Goal: Task Accomplishment & Management: Complete application form

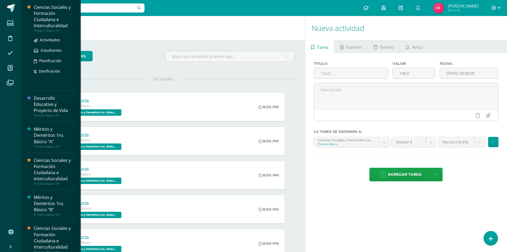
click at [40, 23] on div "Ciencias Sociales y Formación Ciudadana e Interculturalidad" at bounding box center [54, 16] width 40 height 25
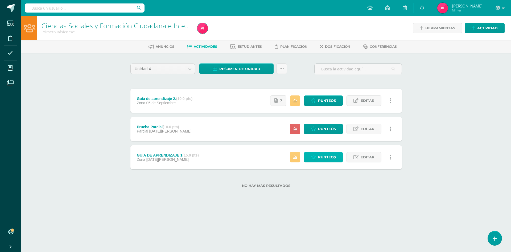
click at [324, 160] on span "Punteos" at bounding box center [327, 157] width 18 height 10
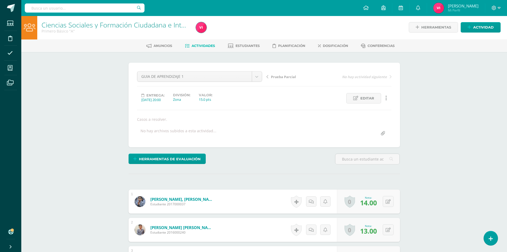
scroll to position [1, 0]
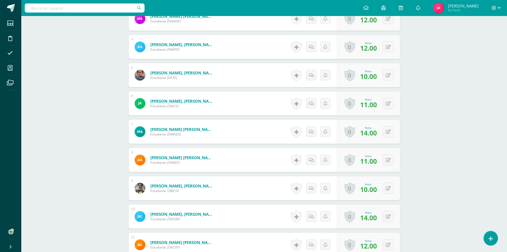
scroll to position [241, 0]
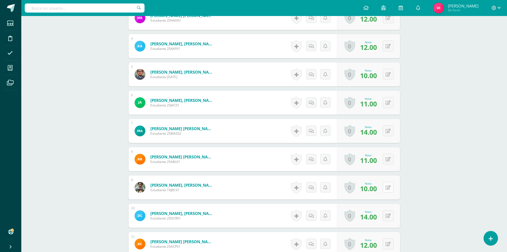
click at [384, 188] on div "0 Logros Logros obtenidos Aún no hay logros agregados Nota: 10.00" at bounding box center [368, 187] width 63 height 24
click at [389, 185] on icon at bounding box center [391, 187] width 5 height 5
type input "15"
click at [381, 187] on link at bounding box center [378, 189] width 11 height 11
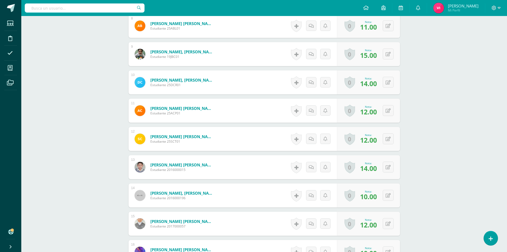
scroll to position [481, 0]
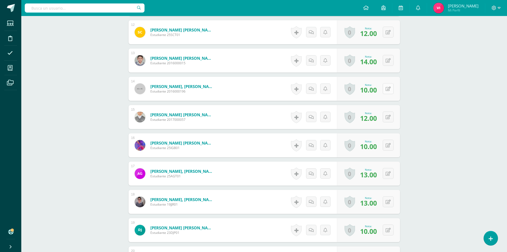
click at [388, 90] on button at bounding box center [388, 88] width 11 height 11
click at [377, 91] on icon at bounding box center [378, 90] width 5 height 5
type input "12"
click at [386, 144] on div "0 Logros Logros obtenidos Aún no hay logros agregados Nota: 10.00" at bounding box center [368, 145] width 63 height 24
click at [391, 144] on icon at bounding box center [391, 145] width 5 height 5
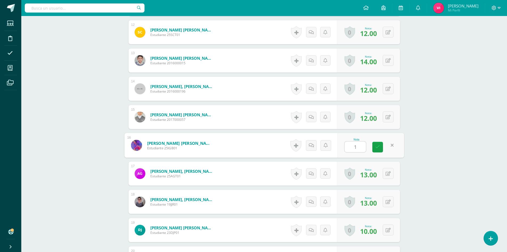
type input "12"
click at [378, 148] on icon at bounding box center [378, 147] width 5 height 5
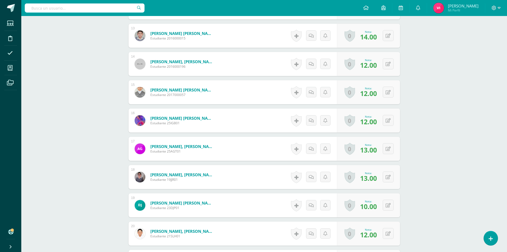
scroll to position [534, 0]
click at [395, 175] on div "0 Logros Logros obtenidos Aún no hay logros agregados Nota: 10.00" at bounding box center [368, 177] width 63 height 24
click at [389, 175] on icon at bounding box center [388, 176] width 5 height 5
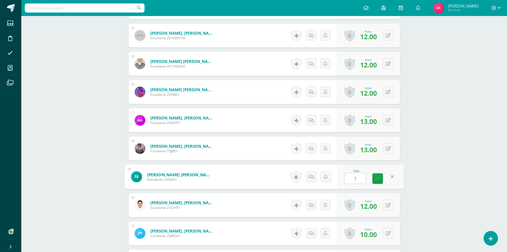
type input "14"
click at [380, 178] on icon at bounding box center [378, 178] width 5 height 5
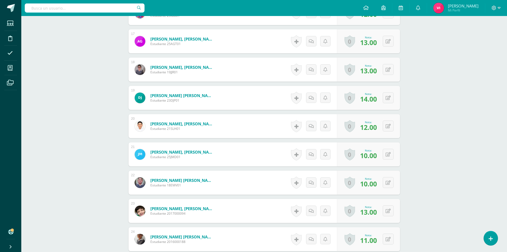
scroll to position [614, 0]
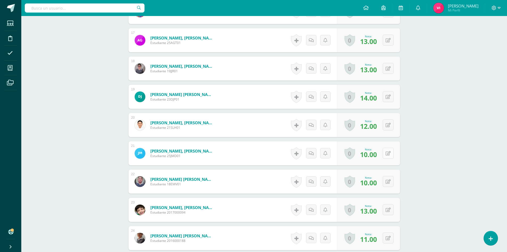
click at [387, 152] on button at bounding box center [388, 153] width 11 height 11
type input "15"
click at [375, 154] on link at bounding box center [378, 155] width 11 height 11
click at [386, 180] on div "0 Logros Logros obtenidos Aún no hay logros agregados Nota: 10.00" at bounding box center [371, 181] width 65 height 25
click at [386, 180] on div "0 Logros Logros obtenidos Aún no hay logros agregados Nota: 10.00" at bounding box center [368, 181] width 63 height 24
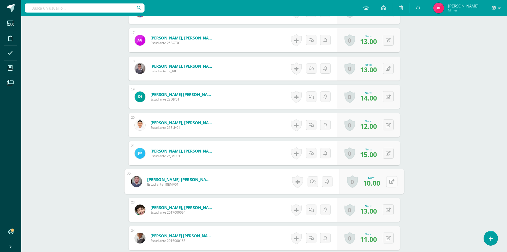
click at [386, 180] on div "0 Logros Logros obtenidos Aún no hay logros agregados Nota: 10.00" at bounding box center [371, 181] width 65 height 25
click at [391, 180] on icon at bounding box center [391, 181] width 5 height 5
type input "13"
click at [378, 180] on link at bounding box center [378, 183] width 11 height 11
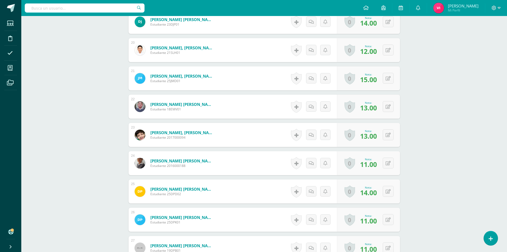
scroll to position [694, 0]
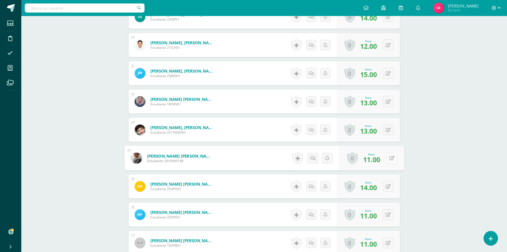
click at [388, 156] on button at bounding box center [392, 157] width 11 height 11
type input "15"
click at [373, 160] on link at bounding box center [378, 160] width 11 height 11
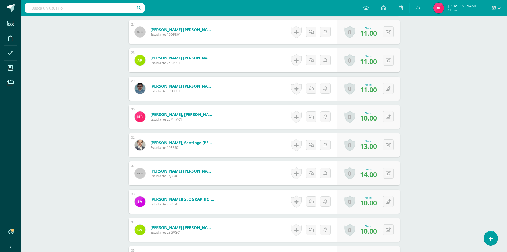
scroll to position [907, 0]
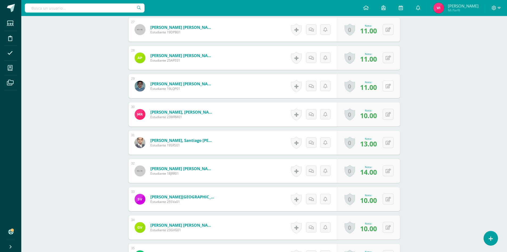
click at [388, 86] on button at bounding box center [388, 85] width 11 height 11
type input "15"
click at [377, 86] on icon at bounding box center [378, 88] width 5 height 5
click at [391, 115] on button at bounding box center [392, 114] width 11 height 11
type input "12"
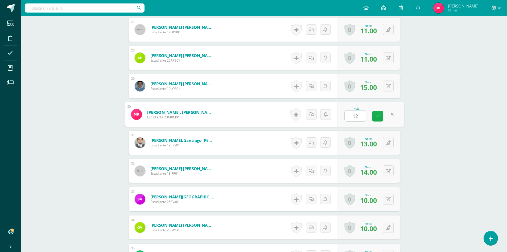
click at [377, 115] on icon at bounding box center [378, 116] width 5 height 5
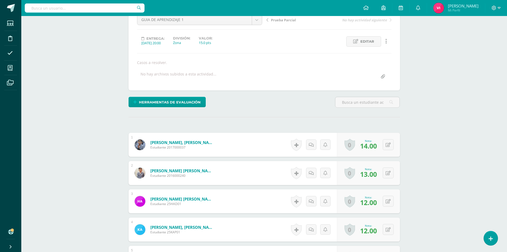
scroll to position [0, 0]
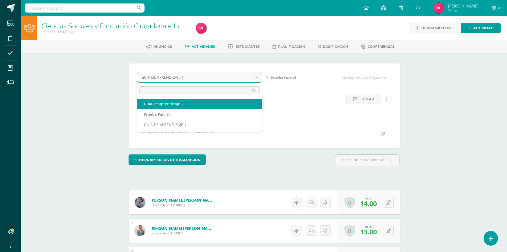
select select "/dashboard/teacher/grade-activity/179616/"
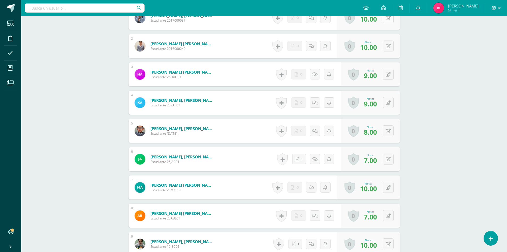
scroll to position [185, 0]
click at [391, 163] on button at bounding box center [392, 158] width 11 height 11
type input "8"
click at [380, 161] on link at bounding box center [378, 160] width 11 height 11
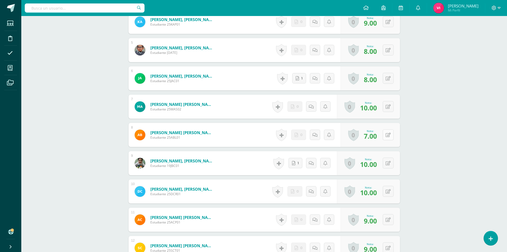
scroll to position [265, 0]
click at [389, 132] on button at bounding box center [388, 134] width 11 height 11
type input "8"
click at [377, 137] on icon at bounding box center [378, 136] width 5 height 5
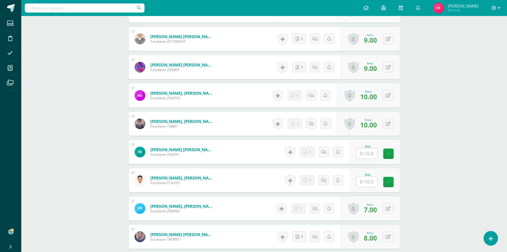
scroll to position [585, 0]
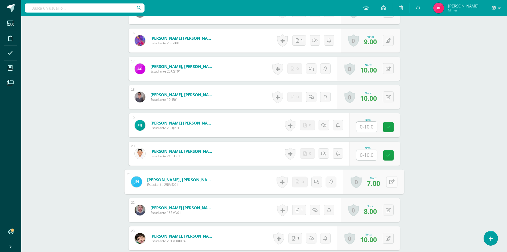
click at [386, 179] on div "0 Logros Logros obtenidos Aún no hay logros agregados Nota: 7.00" at bounding box center [373, 181] width 61 height 25
click at [392, 181] on icon at bounding box center [391, 181] width 5 height 5
type input "8"
click at [381, 185] on link at bounding box center [378, 183] width 11 height 11
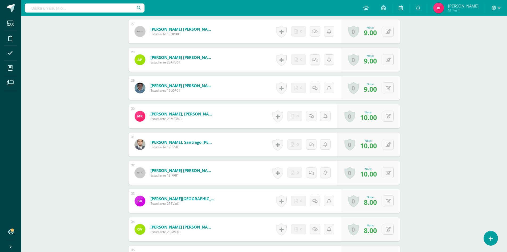
scroll to position [985, 0]
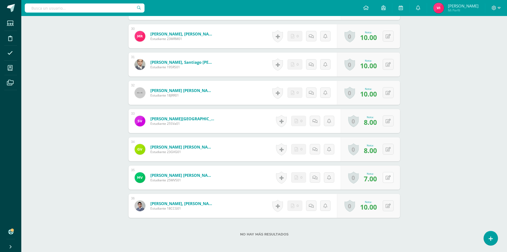
click at [390, 178] on icon at bounding box center [388, 177] width 5 height 5
type input "8"
click at [380, 180] on link at bounding box center [378, 179] width 11 height 11
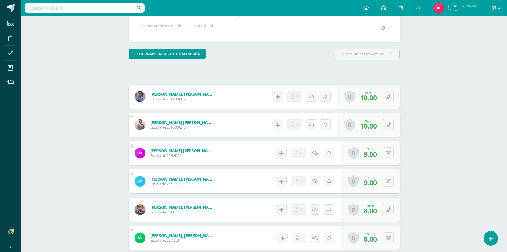
scroll to position [0, 0]
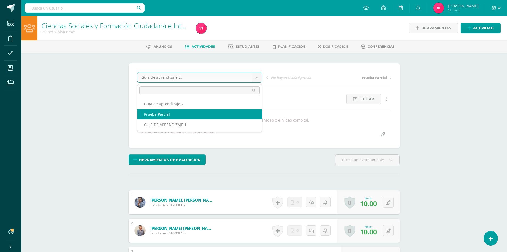
select select "/dashboard/teacher/grade-activity/179696/"
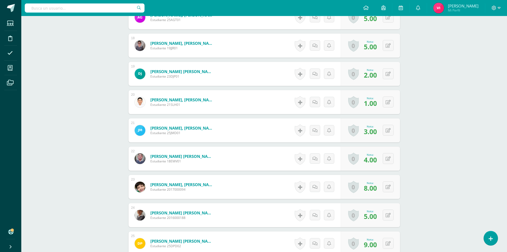
scroll to position [667, 0]
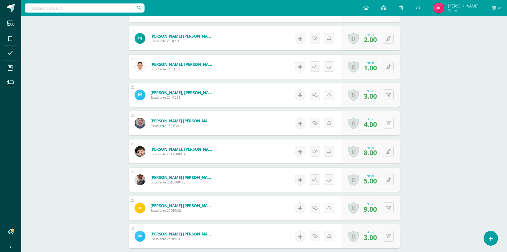
click at [390, 122] on icon at bounding box center [388, 123] width 5 height 5
type input "5"
click at [379, 125] on icon at bounding box center [378, 125] width 5 height 5
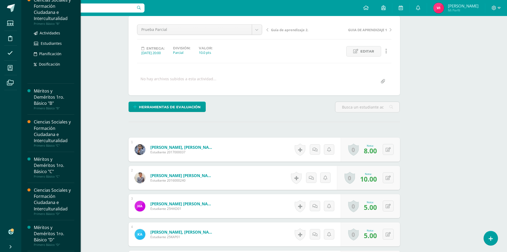
scroll to position [106, 0]
click at [44, 16] on div "Ciencias Sociales y Formación Ciudadana e Interculturalidad" at bounding box center [54, 9] width 40 height 25
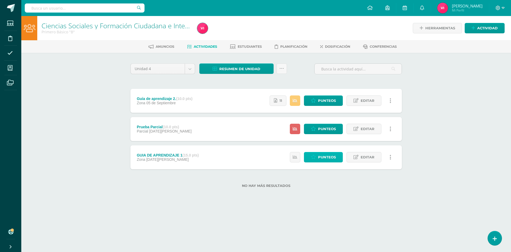
click at [327, 160] on span "Punteos" at bounding box center [327, 157] width 18 height 10
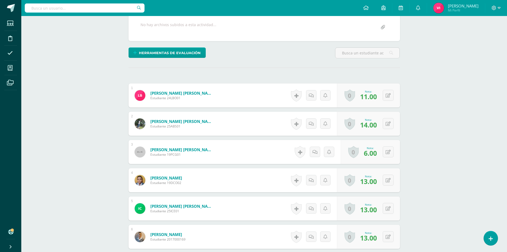
scroll to position [107, 0]
click at [388, 148] on button at bounding box center [388, 151] width 11 height 11
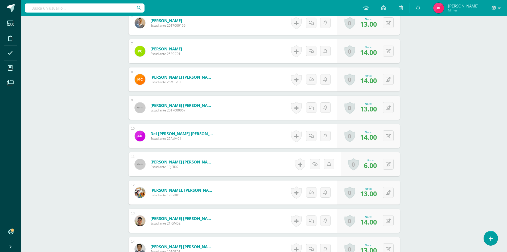
scroll to position [321, 0]
type input "10"
click at [389, 163] on icon at bounding box center [388, 164] width 5 height 5
type input "10"
click at [382, 166] on link at bounding box center [378, 165] width 11 height 11
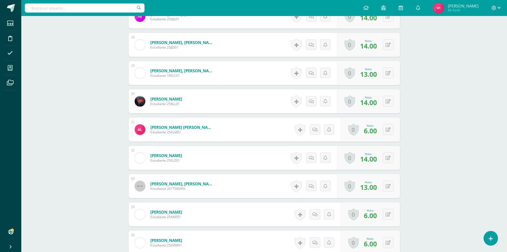
scroll to position [667, 0]
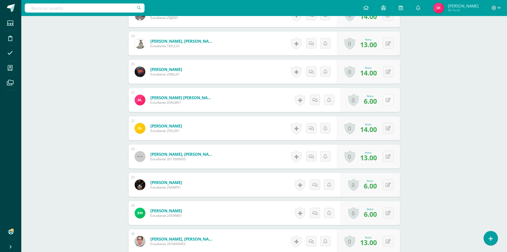
click at [389, 100] on button at bounding box center [388, 99] width 11 height 11
type input "10"
click at [379, 100] on icon at bounding box center [378, 101] width 5 height 5
click at [388, 182] on button at bounding box center [388, 184] width 11 height 11
type input "10"
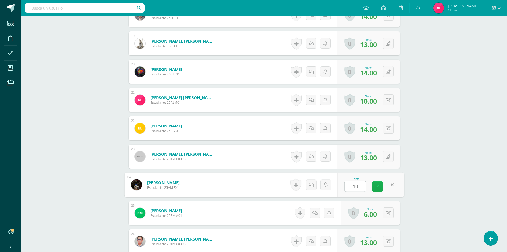
click at [379, 184] on icon at bounding box center [378, 186] width 5 height 5
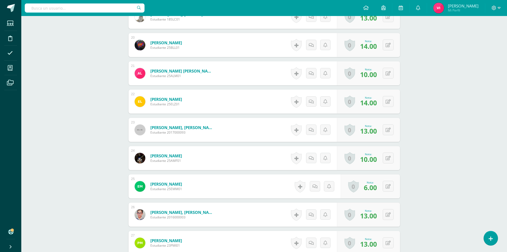
scroll to position [747, 0]
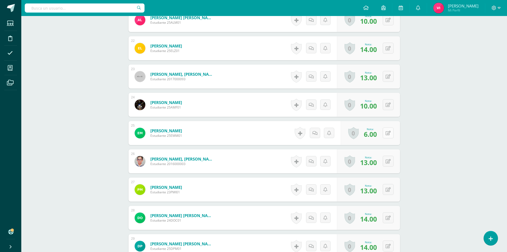
click at [390, 133] on icon at bounding box center [388, 133] width 5 height 5
type input "10"
click at [374, 133] on link at bounding box center [378, 134] width 11 height 11
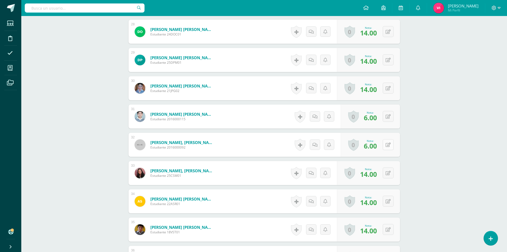
scroll to position [933, 0]
click at [392, 114] on button at bounding box center [388, 115] width 11 height 11
type input "10"
click at [376, 114] on link at bounding box center [378, 117] width 11 height 11
click at [387, 143] on button at bounding box center [388, 144] width 11 height 11
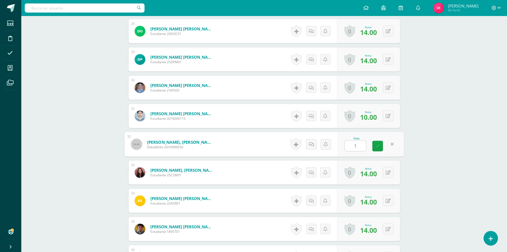
type input "10"
click at [377, 146] on icon at bounding box center [378, 146] width 5 height 5
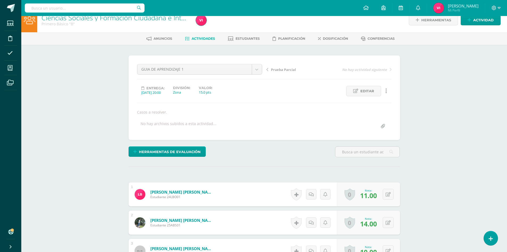
scroll to position [0, 0]
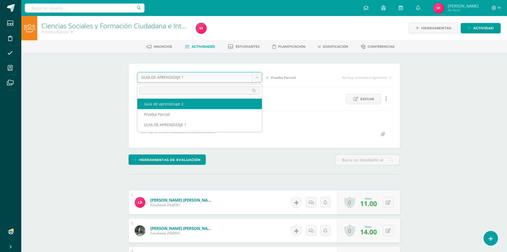
select select "/dashboard/teacher/grade-activity/179618/"
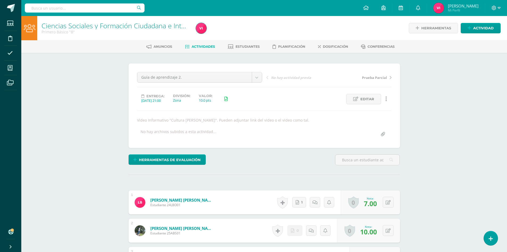
scroll to position [0, 0]
click at [393, 198] on button at bounding box center [392, 201] width 11 height 11
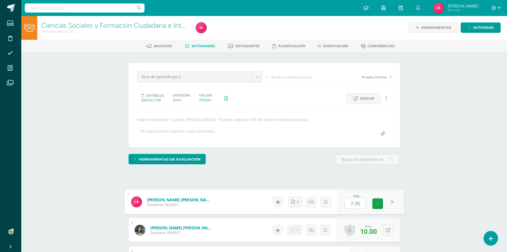
type input "8"
click at [381, 202] on link at bounding box center [378, 203] width 11 height 11
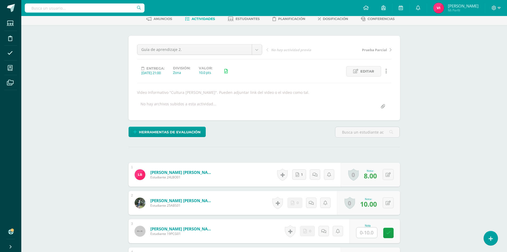
scroll to position [81, 0]
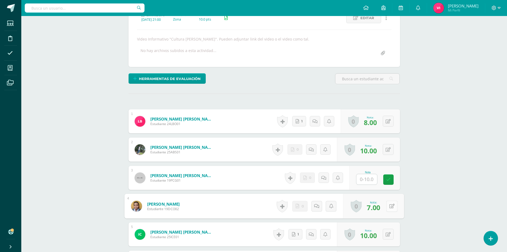
click at [388, 206] on button at bounding box center [392, 205] width 11 height 11
type input "8"
click at [378, 206] on icon at bounding box center [378, 207] width 5 height 5
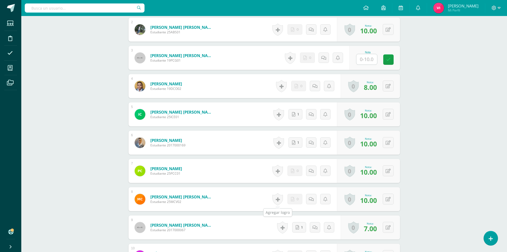
scroll to position [214, 0]
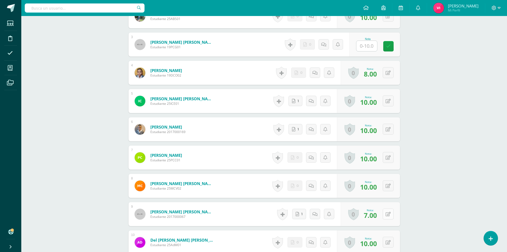
click at [386, 213] on div "0 Logros Logros obtenidos Aún no hay logros agregados Nota: 7.00" at bounding box center [370, 214] width 59 height 24
click at [389, 213] on button at bounding box center [392, 213] width 11 height 11
type input "8"
click at [383, 216] on link at bounding box center [378, 215] width 11 height 11
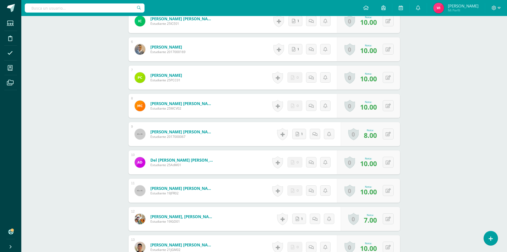
scroll to position [321, 0]
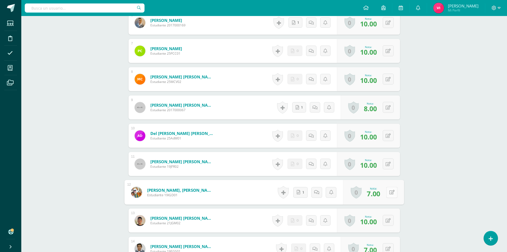
click at [391, 194] on button at bounding box center [392, 191] width 11 height 11
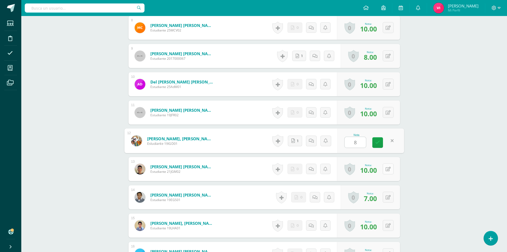
scroll to position [374, 0]
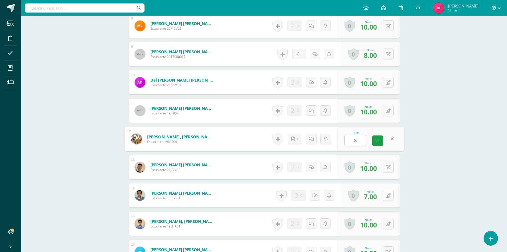
type input "8"
click at [391, 197] on button at bounding box center [388, 195] width 11 height 11
type input "8"
click at [388, 221] on button at bounding box center [388, 223] width 11 height 11
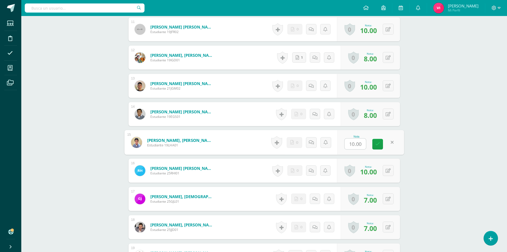
scroll to position [481, 0]
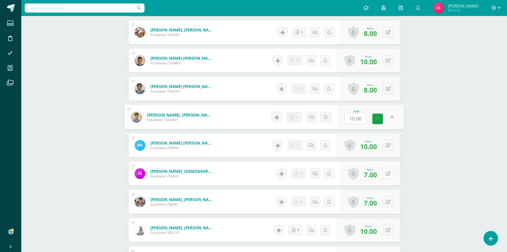
click at [393, 173] on button at bounding box center [388, 173] width 11 height 11
type input "8"
click at [390, 202] on icon at bounding box center [388, 202] width 5 height 5
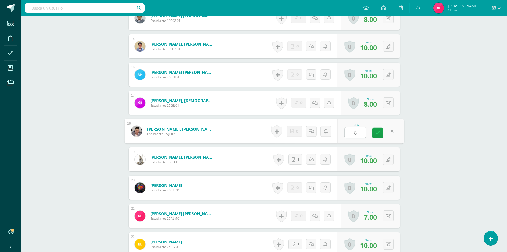
scroll to position [560, 0]
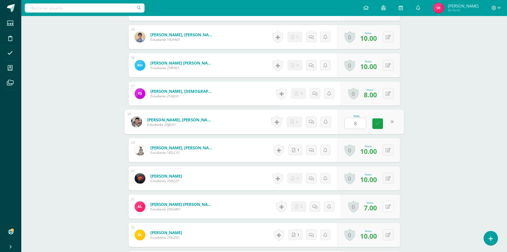
type input "8"
click at [387, 207] on button at bounding box center [392, 206] width 11 height 11
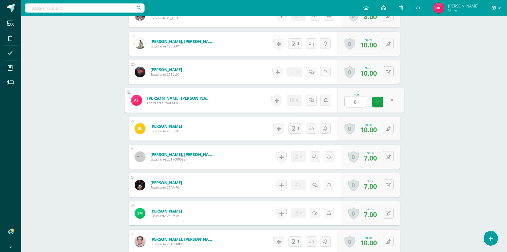
scroll to position [667, 0]
type input "8"
click at [390, 157] on icon at bounding box center [391, 156] width 5 height 5
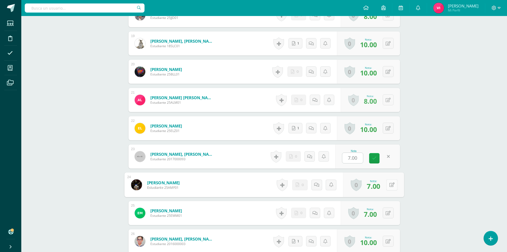
click at [387, 186] on button at bounding box center [392, 184] width 11 height 11
click at [387, 157] on button at bounding box center [392, 156] width 11 height 11
type input "8"
click at [389, 186] on button at bounding box center [388, 184] width 11 height 11
type input "8"
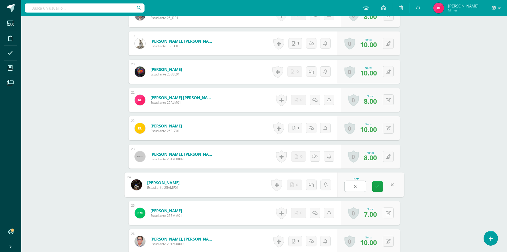
click at [387, 209] on button at bounding box center [388, 212] width 11 height 11
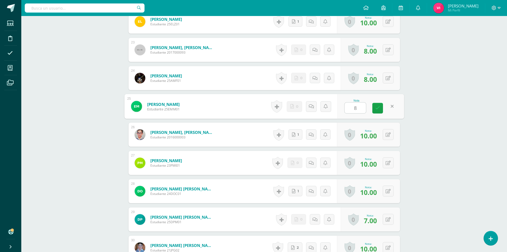
scroll to position [800, 0]
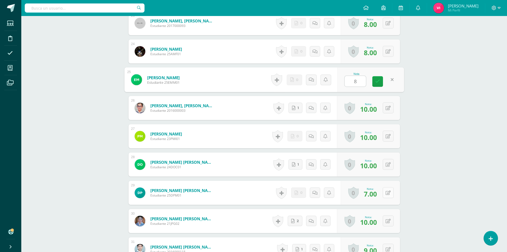
type input "8"
click at [388, 189] on button at bounding box center [392, 192] width 11 height 11
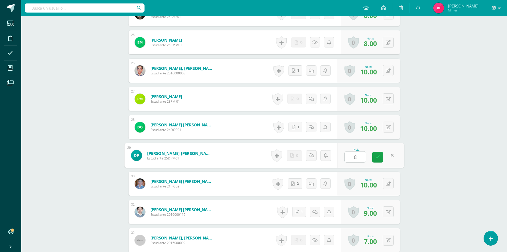
scroll to position [880, 0]
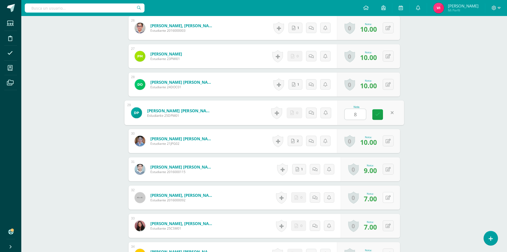
type input "8"
click at [389, 198] on icon at bounding box center [391, 197] width 5 height 5
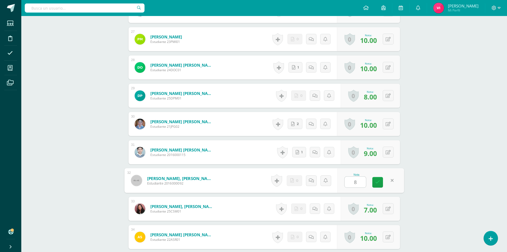
scroll to position [907, 0]
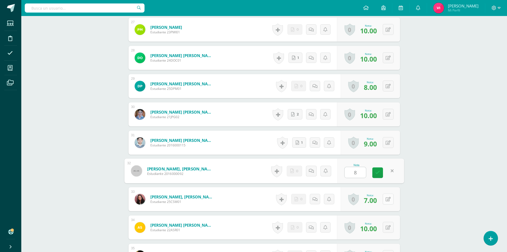
type input "8"
click at [389, 197] on button at bounding box center [388, 198] width 11 height 11
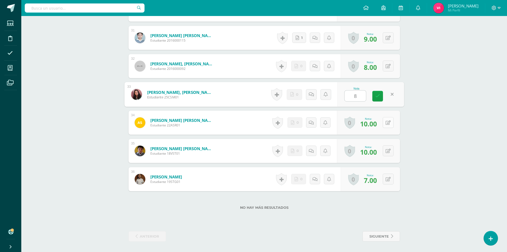
scroll to position [1012, 0]
type input "8"
click at [388, 181] on button at bounding box center [388, 178] width 11 height 11
type input "8"
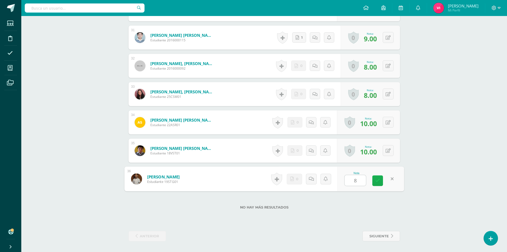
click at [376, 182] on icon at bounding box center [378, 180] width 5 height 5
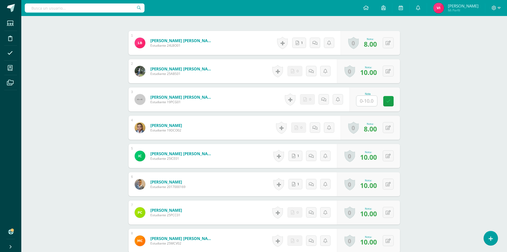
scroll to position [0, 0]
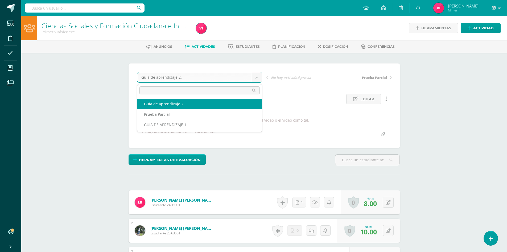
drag, startPoint x: 258, startPoint y: 77, endPoint x: 249, endPoint y: 85, distance: 12.1
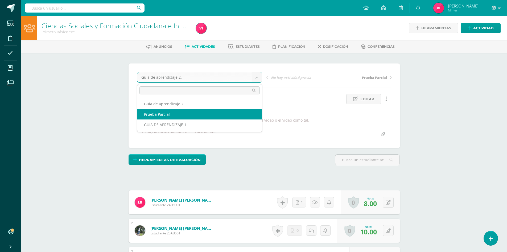
select select "/dashboard/teacher/grade-activity/179690/"
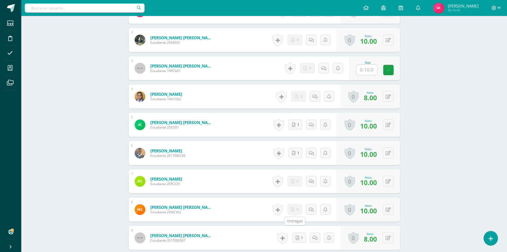
scroll to position [160, 0]
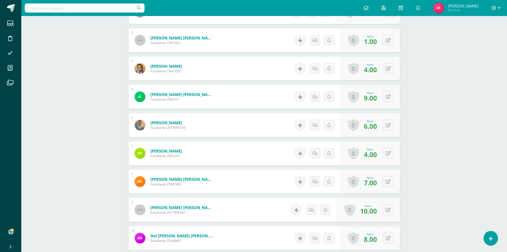
scroll to position [240, 0]
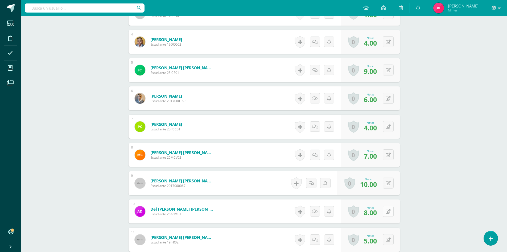
click at [387, 212] on button at bounding box center [388, 211] width 11 height 11
type input "9"
click at [383, 211] on link at bounding box center [378, 213] width 11 height 11
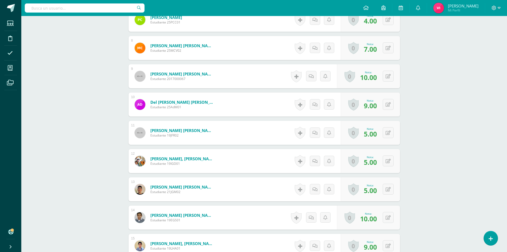
scroll to position [347, 0]
click at [387, 133] on button at bounding box center [392, 132] width 11 height 11
type input "6"
click at [381, 133] on link at bounding box center [378, 134] width 11 height 11
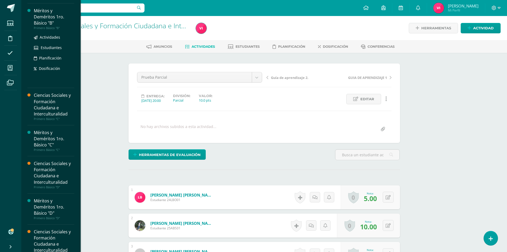
scroll to position [133, 0]
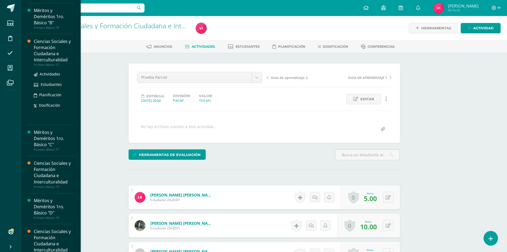
click at [57, 44] on div "Ciencias Sociales y Formación Ciudadana e Interculturalidad" at bounding box center [54, 50] width 40 height 25
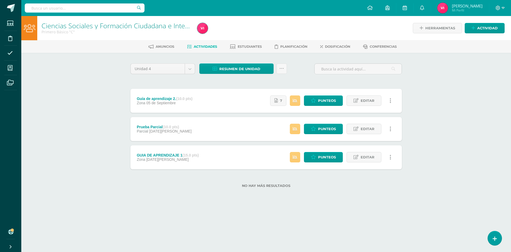
click at [319, 152] on div "Estatus de Actividad: 1 Estudiantes sin calificar 0 Estudiantes con cero Media …" at bounding box center [342, 157] width 120 height 24
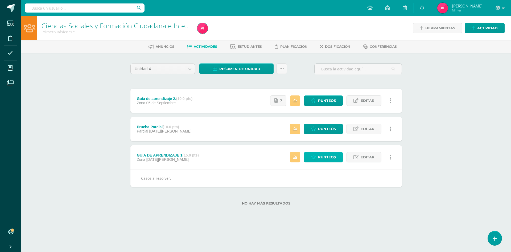
click at [328, 158] on span "Punteos" at bounding box center [327, 157] width 18 height 10
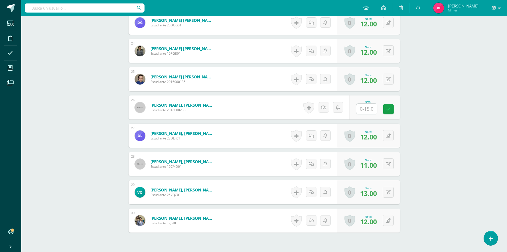
scroll to position [840, 0]
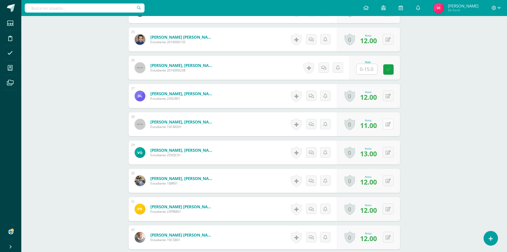
click at [385, 122] on div "0 Logros Logros obtenidos Aún no hay logros agregados Nota: 11.00" at bounding box center [368, 124] width 63 height 24
click at [391, 125] on icon at bounding box center [391, 123] width 5 height 5
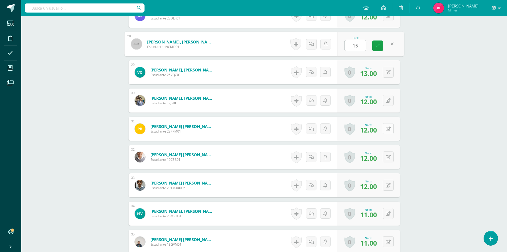
type input "15"
click at [387, 125] on button at bounding box center [392, 128] width 11 height 11
type input "15"
click at [381, 130] on link at bounding box center [378, 130] width 11 height 11
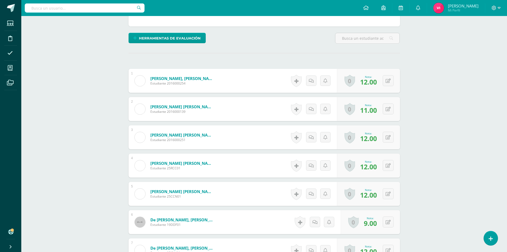
scroll to position [15, 0]
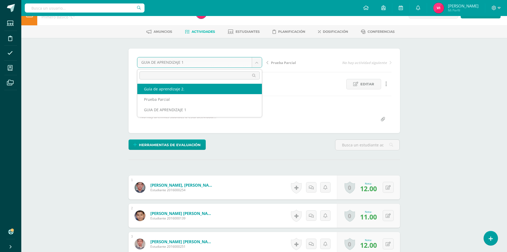
select select "/dashboard/teacher/grade-activity/179619/"
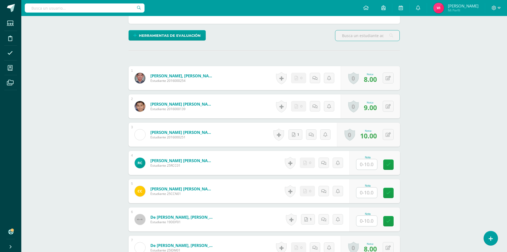
scroll to position [161, 0]
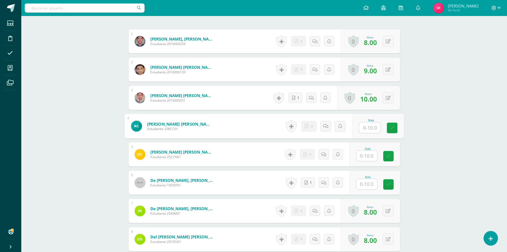
click at [368, 129] on input "text" at bounding box center [369, 127] width 21 height 11
click at [367, 160] on input "text" at bounding box center [367, 156] width 21 height 10
type input "4"
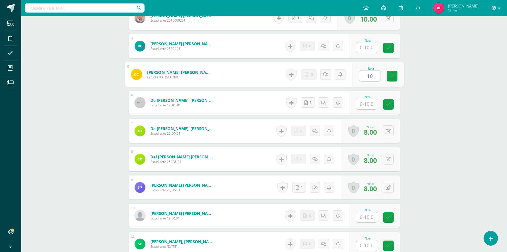
type input "10"
click at [372, 105] on input "text" at bounding box center [367, 104] width 21 height 10
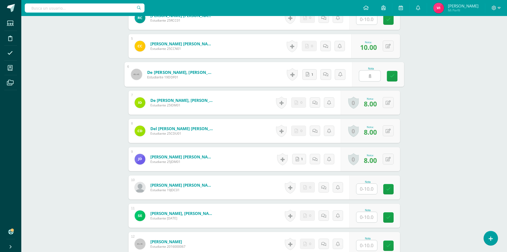
scroll to position [294, 0]
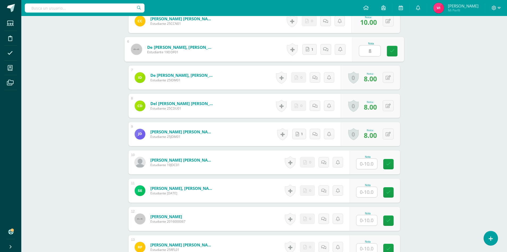
type input "8"
click at [370, 164] on input "text" at bounding box center [367, 163] width 21 height 10
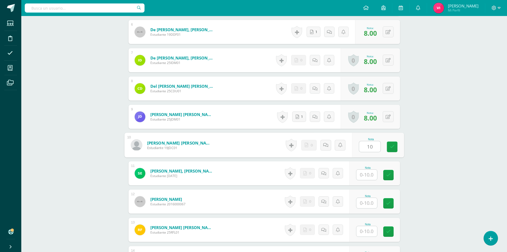
scroll to position [321, 0]
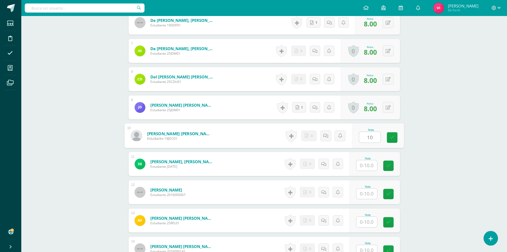
type input "10"
click at [370, 163] on input "text" at bounding box center [367, 165] width 21 height 10
type input "1"
click at [371, 192] on input "text" at bounding box center [367, 193] width 21 height 10
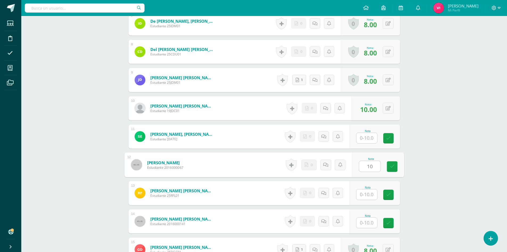
scroll to position [374, 0]
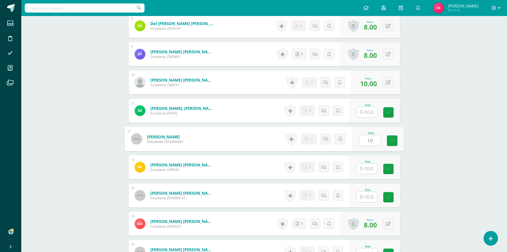
type input "10"
click at [373, 167] on input "text" at bounding box center [369, 168] width 21 height 11
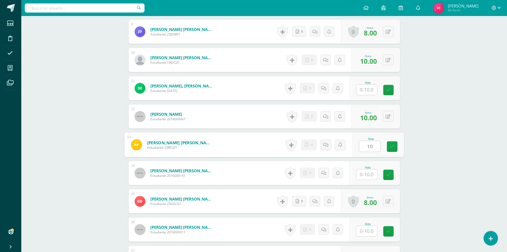
scroll to position [427, 0]
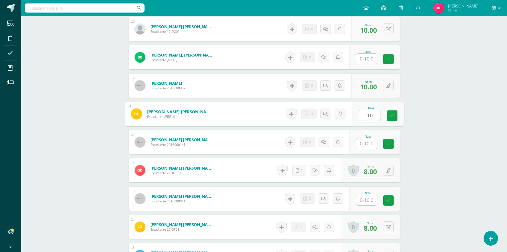
type input "1"
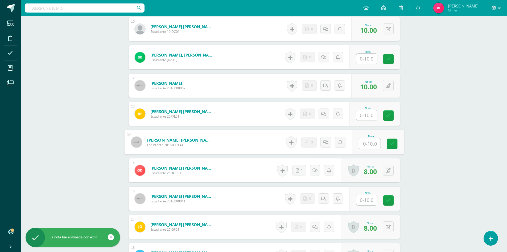
click at [369, 141] on input "text" at bounding box center [369, 143] width 21 height 11
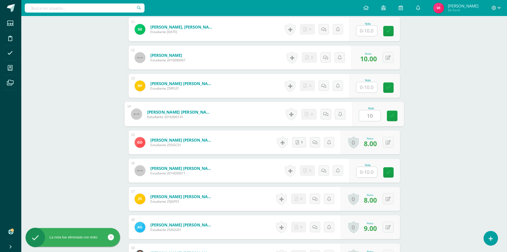
scroll to position [481, 0]
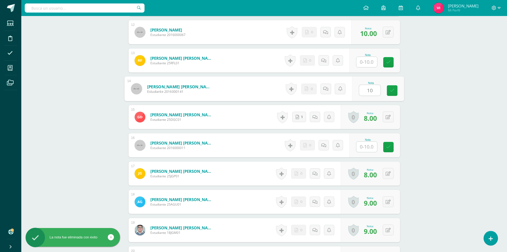
type input "10"
click at [369, 142] on input "text" at bounding box center [367, 146] width 21 height 10
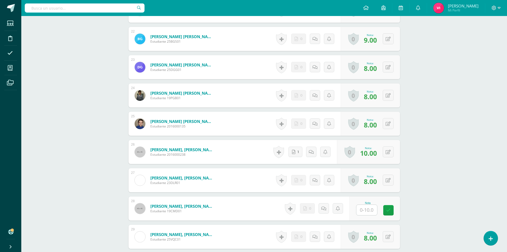
scroll to position [800, 0]
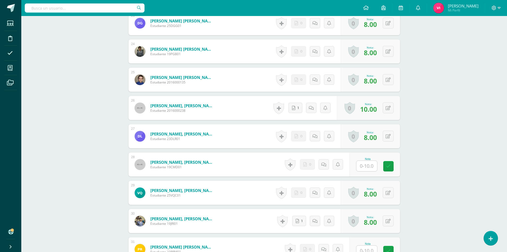
type input "10"
click at [373, 169] on input "text" at bounding box center [369, 166] width 21 height 11
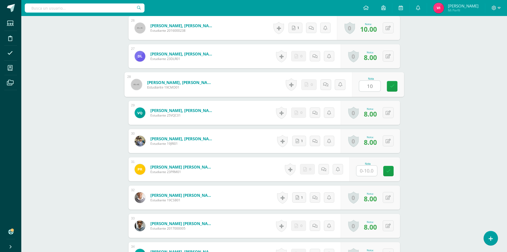
type input "10"
click at [373, 169] on input "text" at bounding box center [369, 170] width 21 height 11
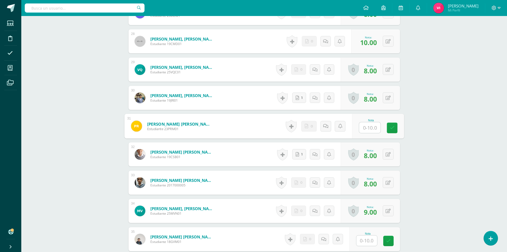
scroll to position [983, 0]
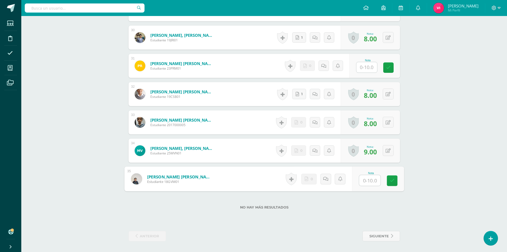
click at [374, 181] on input "text" at bounding box center [369, 180] width 21 height 11
type input "10"
click at [392, 175] on div "Nota 10" at bounding box center [378, 178] width 52 height 25
click at [0, 0] on button at bounding box center [0, 0] width 0 height 0
click at [378, 180] on icon at bounding box center [378, 180] width 5 height 5
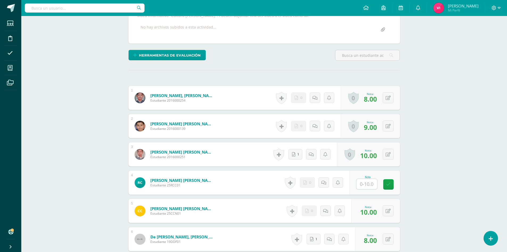
scroll to position [0, 0]
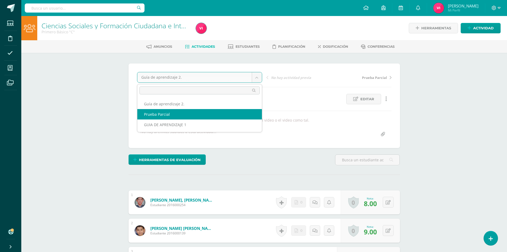
select select "/dashboard/teacher/grade-activity/179692/"
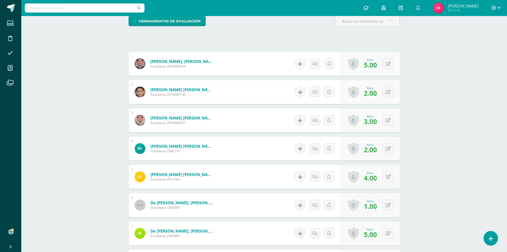
scroll to position [134, 0]
click at [392, 146] on button at bounding box center [388, 148] width 11 height 11
type input "5"
click at [380, 149] on icon at bounding box center [378, 150] width 5 height 5
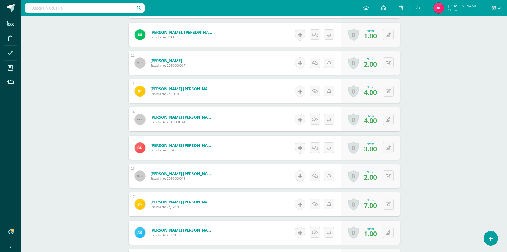
scroll to position [481, 0]
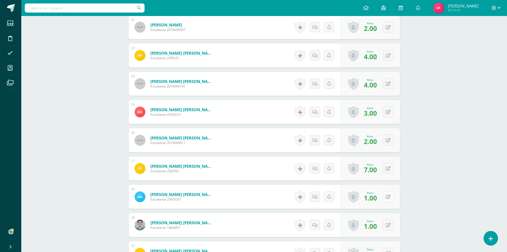
click at [384, 197] on div "0 [GEOGRAPHIC_DATA] Logros obtenidos Aún no hay logros agregados Nota: 1.00" at bounding box center [370, 197] width 59 height 24
click at [389, 196] on icon at bounding box center [391, 196] width 5 height 5
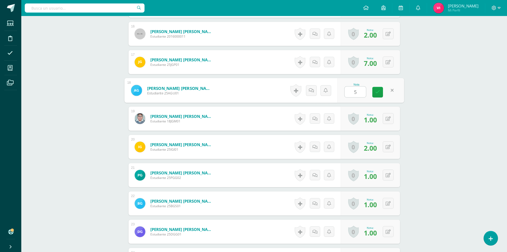
scroll to position [587, 0]
type input "5"
click at [389, 176] on button at bounding box center [388, 174] width 11 height 11
type input "5"
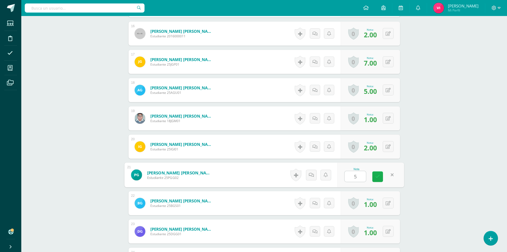
click at [381, 175] on link at bounding box center [378, 176] width 11 height 11
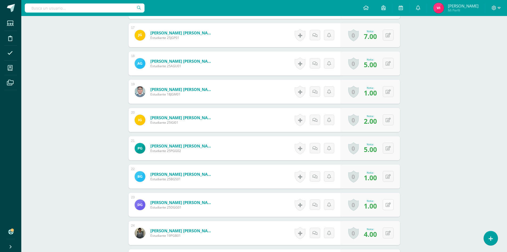
click at [391, 205] on icon at bounding box center [388, 204] width 5 height 5
type input "5"
click at [381, 206] on link at bounding box center [378, 206] width 11 height 11
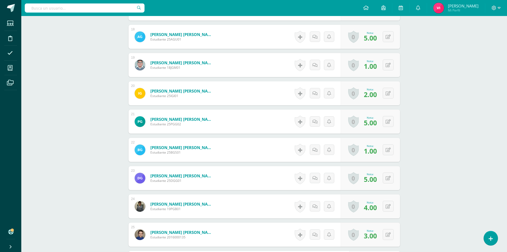
scroll to position [667, 0]
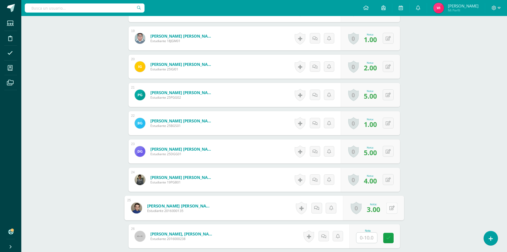
click at [389, 207] on icon at bounding box center [391, 207] width 5 height 5
type input "5"
click at [381, 210] on link at bounding box center [378, 209] width 11 height 11
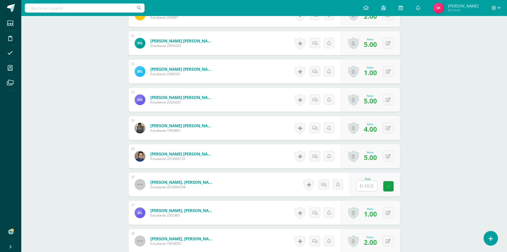
scroll to position [720, 0]
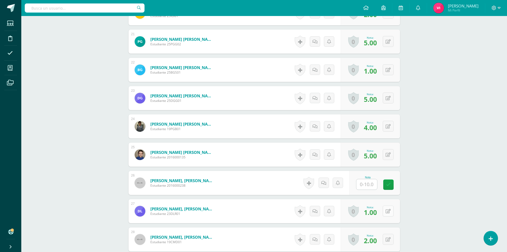
click at [389, 210] on icon at bounding box center [388, 211] width 5 height 5
type input "5"
click at [381, 212] on link at bounding box center [378, 213] width 11 height 11
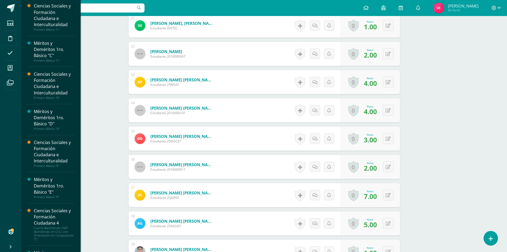
scroll to position [213, 0]
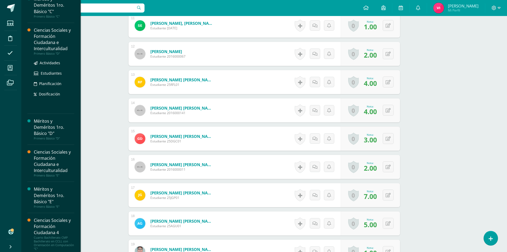
click at [48, 42] on div "Ciencias Sociales y Formación Ciudadana e Interculturalidad" at bounding box center [54, 39] width 40 height 25
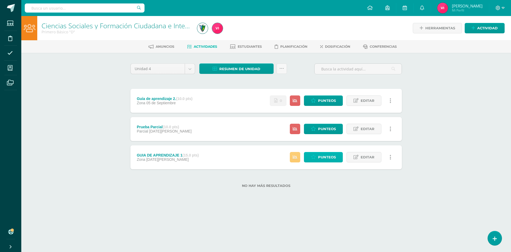
click at [339, 156] on link "Punteos" at bounding box center [323, 157] width 39 height 10
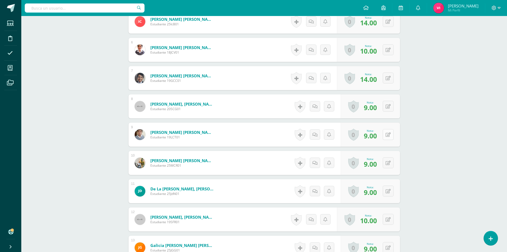
scroll to position [294, 0]
click at [389, 105] on button at bounding box center [388, 105] width 11 height 11
type input "10"
click at [386, 131] on div "0 Logros Logros obtenidos Aún no hay logros agregados Nota: 9.00" at bounding box center [370, 134] width 59 height 24
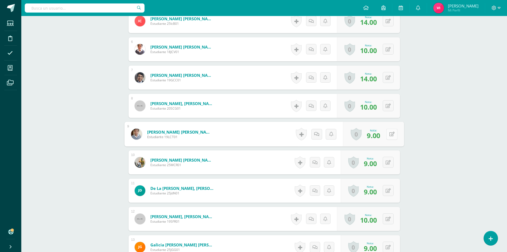
click at [389, 132] on button at bounding box center [392, 133] width 11 height 11
type input "10"
click at [392, 160] on button at bounding box center [388, 162] width 11 height 11
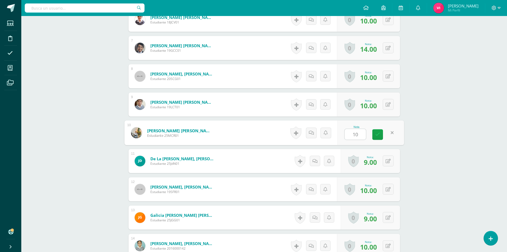
scroll to position [347, 0]
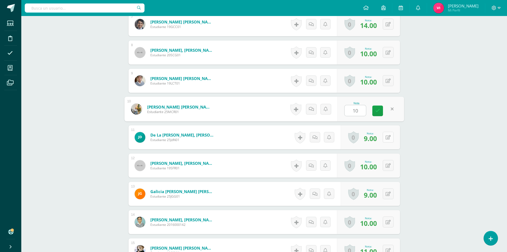
type input "10"
click at [389, 134] on button at bounding box center [388, 137] width 11 height 11
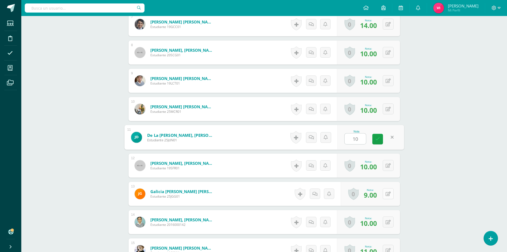
type input "10"
click at [390, 192] on icon at bounding box center [388, 194] width 5 height 5
type input "0"
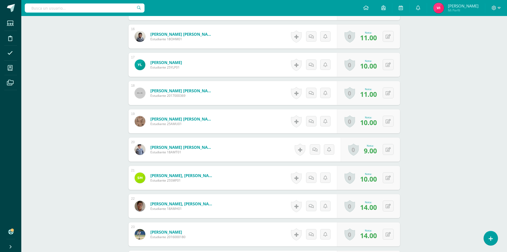
scroll to position [614, 0]
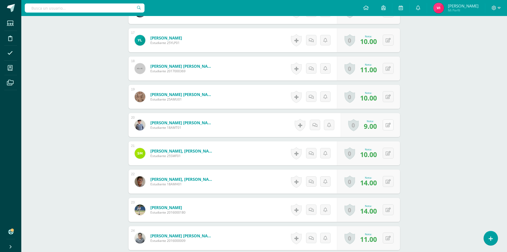
type input "10"
click at [388, 126] on button at bounding box center [388, 124] width 11 height 11
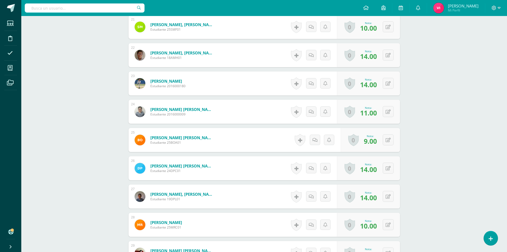
scroll to position [774, 0]
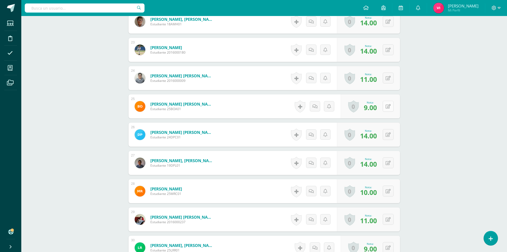
type input "10"
click at [387, 107] on button at bounding box center [388, 106] width 11 height 11
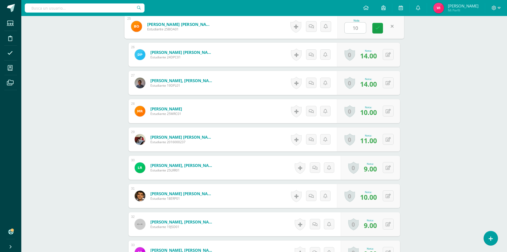
scroll to position [880, 0]
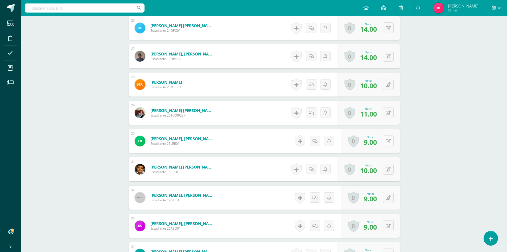
type input "10"
click at [389, 140] on icon at bounding box center [388, 141] width 5 height 5
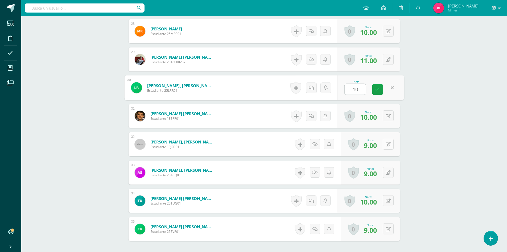
type input "10"
click at [391, 140] on button at bounding box center [388, 144] width 11 height 11
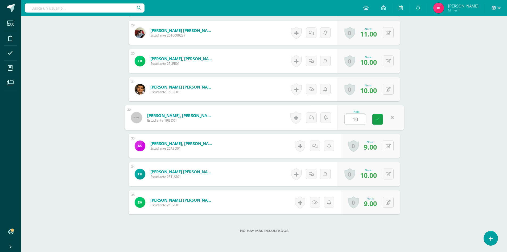
type input "10"
click at [389, 144] on icon at bounding box center [391, 145] width 5 height 5
type input "10"
click at [382, 145] on link at bounding box center [378, 147] width 11 height 11
click at [388, 203] on button at bounding box center [392, 202] width 11 height 11
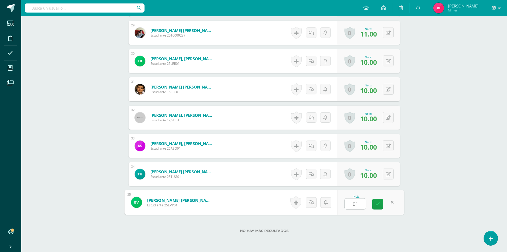
type input "0"
type input "10"
click at [380, 205] on link at bounding box center [378, 204] width 11 height 11
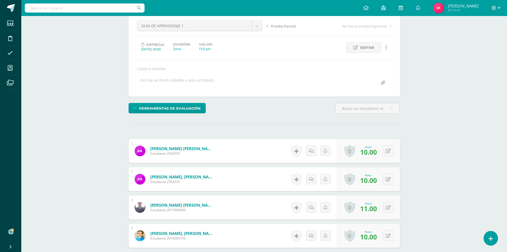
scroll to position [0, 0]
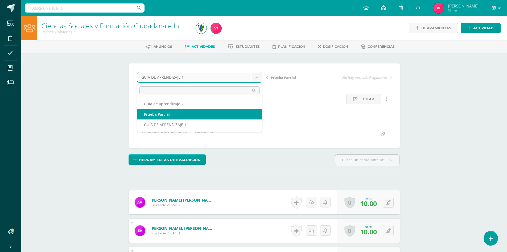
select select "/dashboard/teacher/grade-activity/179691/"
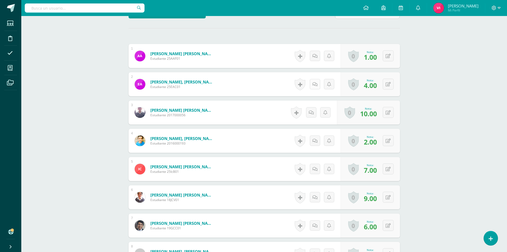
scroll to position [161, 0]
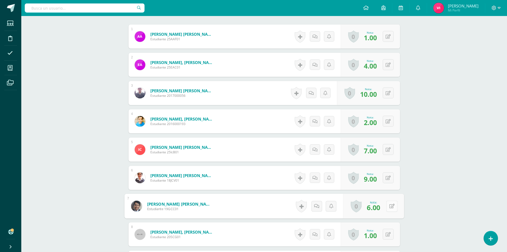
click at [392, 206] on button at bounding box center [392, 205] width 11 height 11
type input "9"
click at [380, 207] on icon at bounding box center [378, 207] width 5 height 5
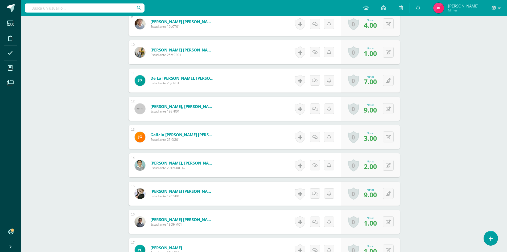
scroll to position [400, 0]
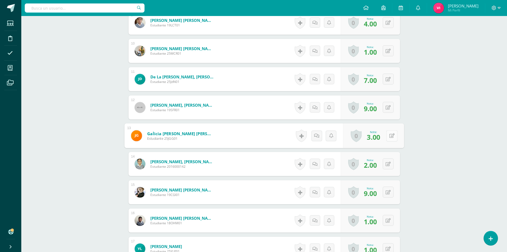
click at [388, 137] on button at bounding box center [392, 135] width 11 height 11
type input "5"
click at [392, 164] on button at bounding box center [392, 163] width 11 height 11
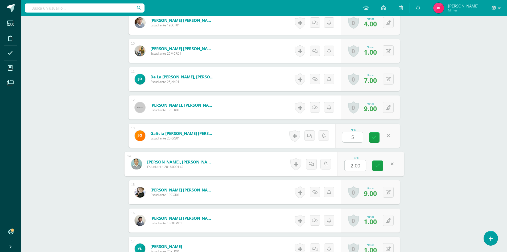
type input "5"
click at [380, 164] on icon at bounding box center [378, 165] width 5 height 5
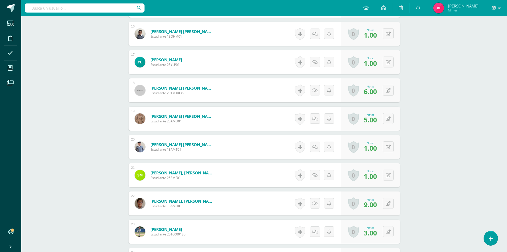
scroll to position [613, 0]
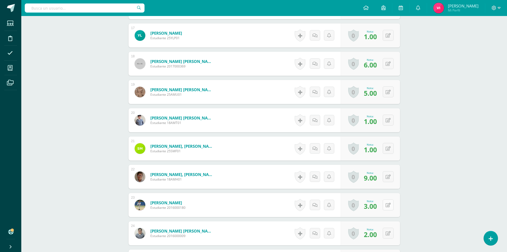
click at [392, 207] on button at bounding box center [388, 204] width 11 height 11
type input "5"
click at [379, 208] on icon at bounding box center [378, 206] width 5 height 5
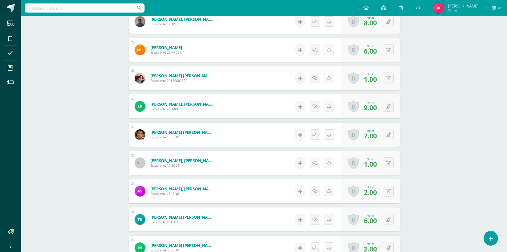
scroll to position [933, 0]
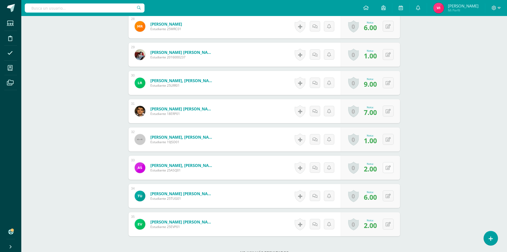
click at [391, 168] on button at bounding box center [388, 167] width 11 height 11
type input "5"
click at [379, 167] on icon at bounding box center [378, 169] width 5 height 5
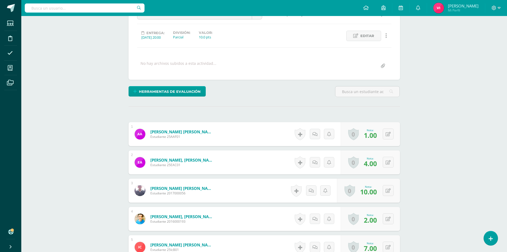
scroll to position [54, 0]
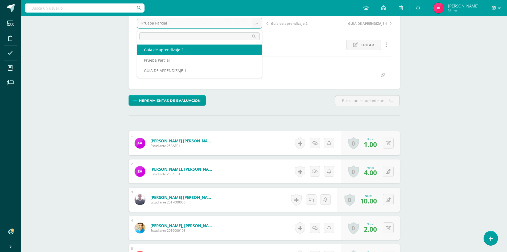
select select "/dashboard/teacher/grade-activity/179620/"
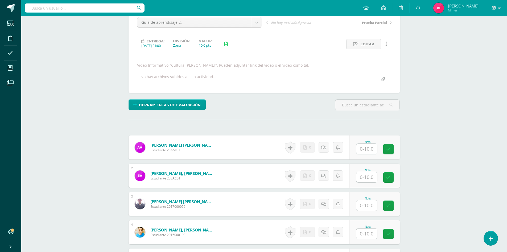
scroll to position [81, 0]
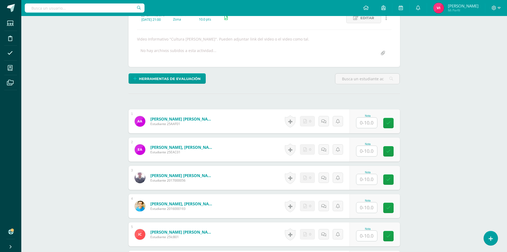
click at [369, 151] on input "text" at bounding box center [367, 151] width 21 height 10
click at [369, 177] on input "text" at bounding box center [367, 179] width 21 height 10
type input "9"
click at [368, 201] on div "Nota" at bounding box center [367, 200] width 23 height 3
click at [370, 205] on input "text" at bounding box center [367, 207] width 21 height 10
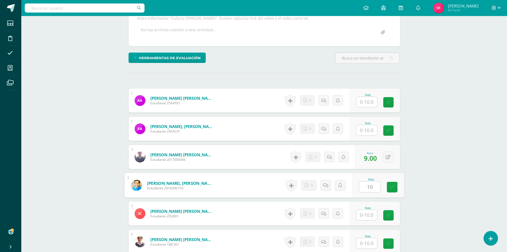
scroll to position [108, 0]
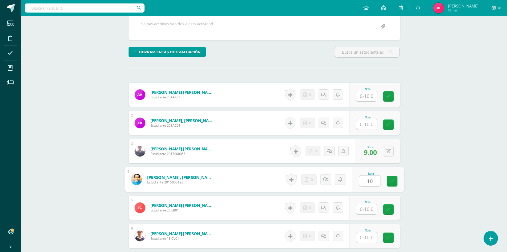
type input "10"
click at [367, 210] on input "text" at bounding box center [367, 209] width 21 height 10
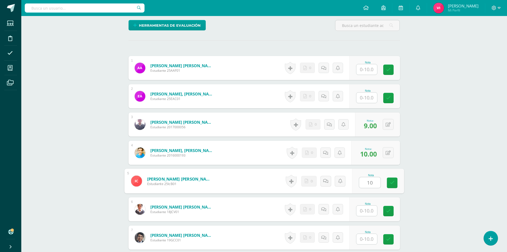
scroll to position [161, 0]
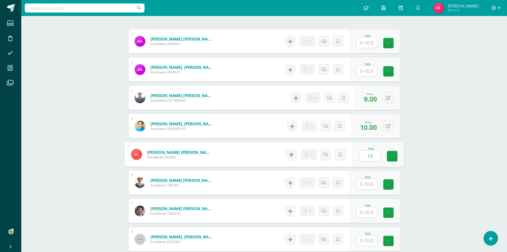
type input "10"
click at [372, 182] on input "text" at bounding box center [369, 184] width 21 height 11
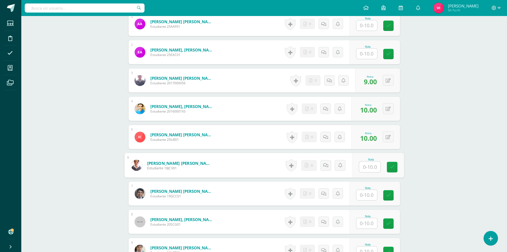
scroll to position [188, 0]
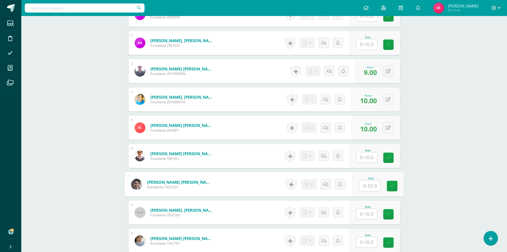
click at [367, 187] on input "text" at bounding box center [369, 185] width 21 height 11
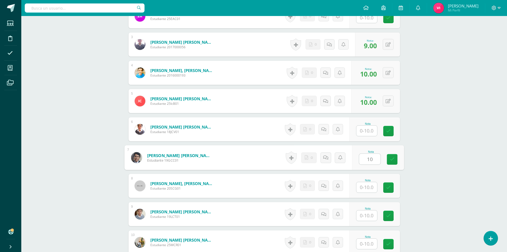
type input "10"
click at [366, 188] on input "text" at bounding box center [369, 187] width 21 height 11
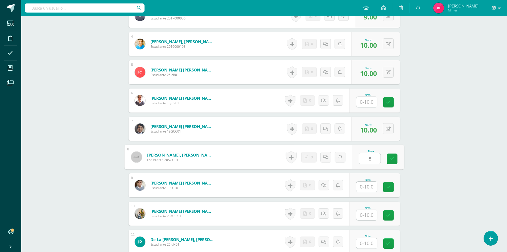
scroll to position [267, 0]
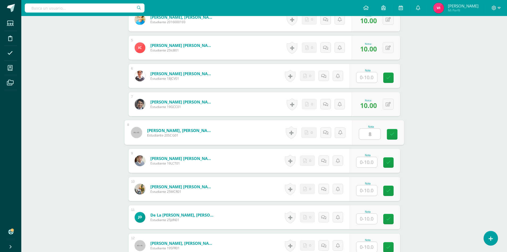
type input "8"
click at [375, 158] on input "text" at bounding box center [369, 162] width 21 height 11
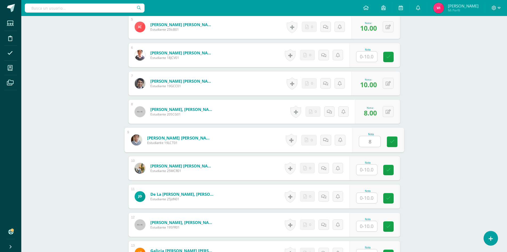
scroll to position [294, 0]
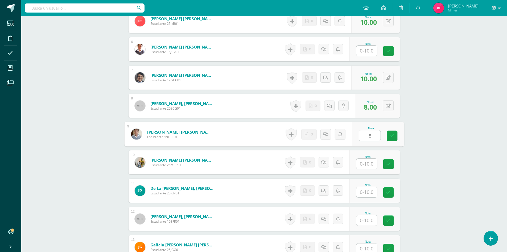
type input "8"
click at [371, 161] on input "text" at bounding box center [367, 163] width 21 height 10
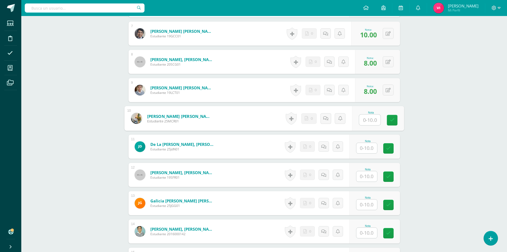
scroll to position [347, 0]
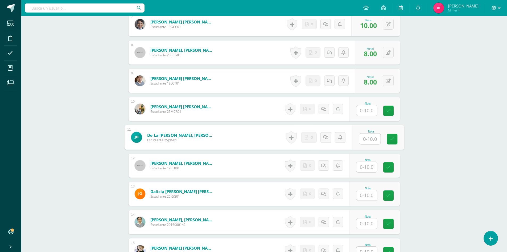
click at [373, 141] on input "text" at bounding box center [369, 138] width 21 height 11
type input "8"
click at [371, 165] on input "text" at bounding box center [367, 167] width 21 height 10
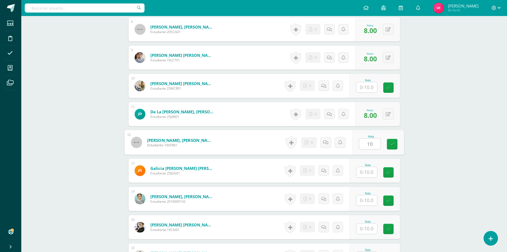
scroll to position [401, 0]
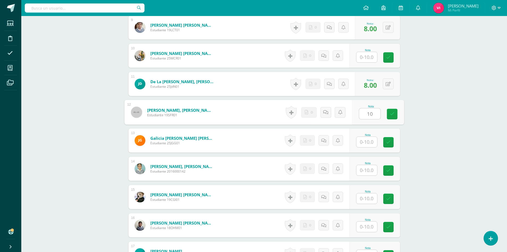
type input "10"
click at [371, 165] on input "text" at bounding box center [369, 170] width 21 height 11
type input "10"
click at [369, 198] on input "text" at bounding box center [367, 198] width 21 height 10
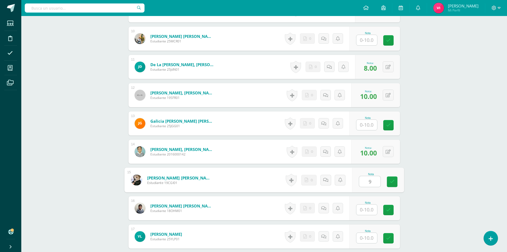
scroll to position [427, 0]
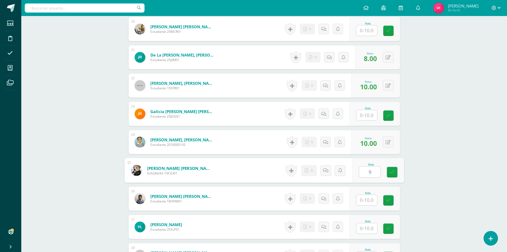
type input "9"
click at [368, 199] on input "text" at bounding box center [369, 200] width 21 height 11
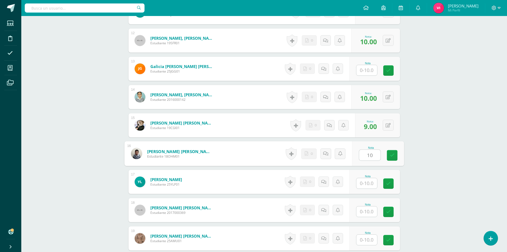
scroll to position [481, 0]
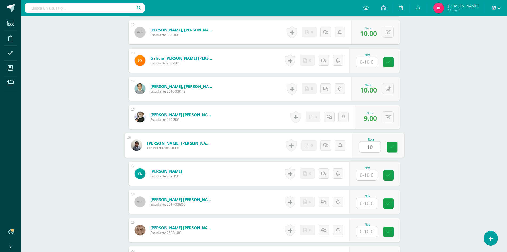
type input "10"
click at [369, 203] on input "text" at bounding box center [367, 203] width 21 height 10
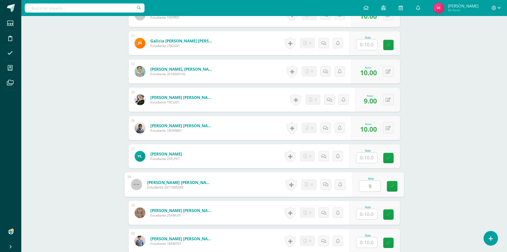
scroll to position [507, 0]
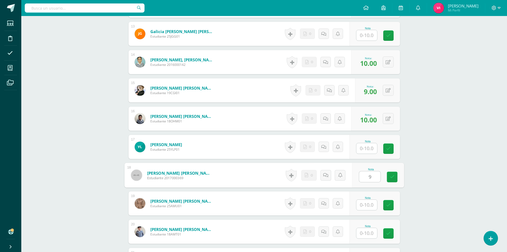
type input "9"
click at [365, 203] on input "text" at bounding box center [369, 205] width 21 height 11
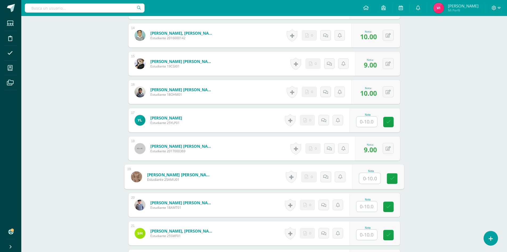
click at [365, 203] on input "text" at bounding box center [367, 206] width 21 height 10
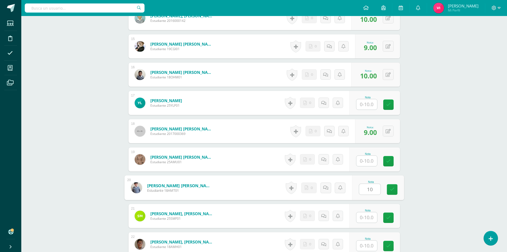
scroll to position [560, 0]
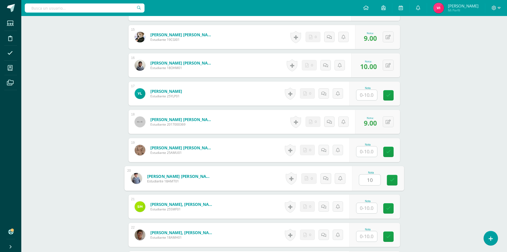
type input "10"
click at [373, 209] on input "text" at bounding box center [367, 208] width 21 height 10
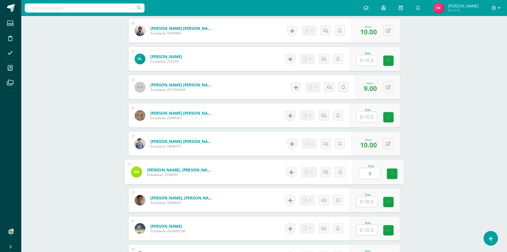
scroll to position [640, 0]
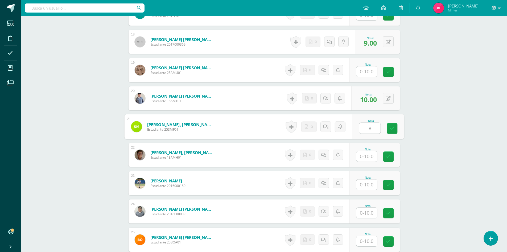
type input "8"
click at [370, 158] on input "text" at bounding box center [369, 156] width 21 height 11
type input "10"
drag, startPoint x: 366, startPoint y: 183, endPoint x: 373, endPoint y: 181, distance: 7.2
click at [370, 182] on input "text" at bounding box center [367, 184] width 21 height 10
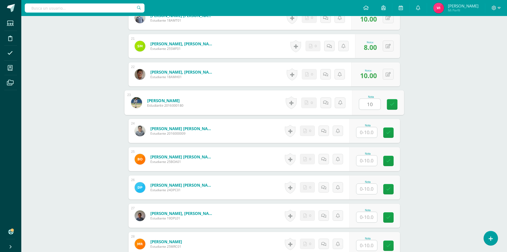
scroll to position [747, 0]
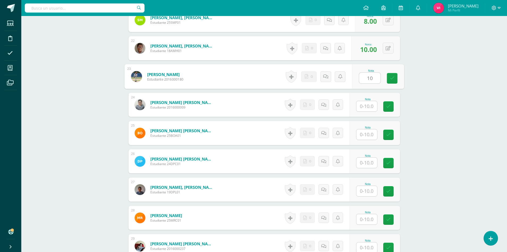
type input "10"
click at [369, 191] on input "text" at bounding box center [367, 191] width 21 height 10
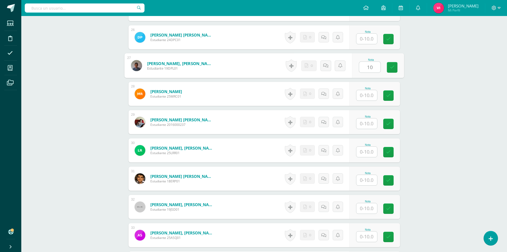
scroll to position [880, 0]
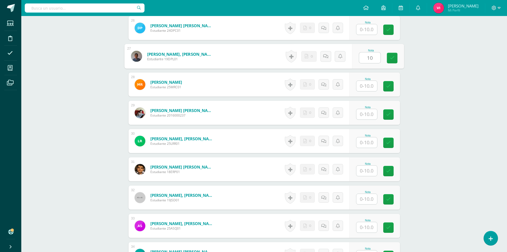
type input "10"
click at [364, 198] on input "text" at bounding box center [369, 199] width 21 height 11
type input "8"
click at [372, 173] on input "text" at bounding box center [367, 170] width 21 height 10
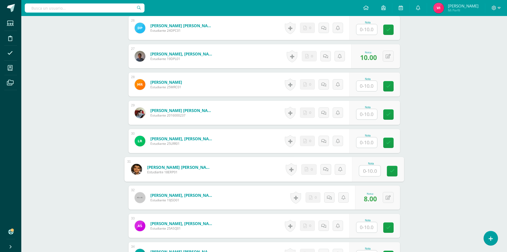
click at [372, 172] on input "text" at bounding box center [369, 170] width 21 height 11
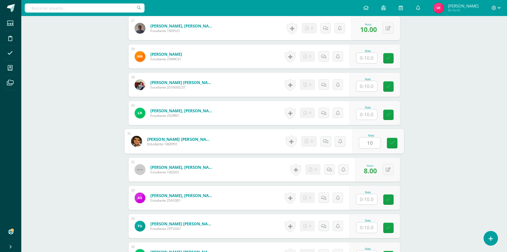
scroll to position [933, 0]
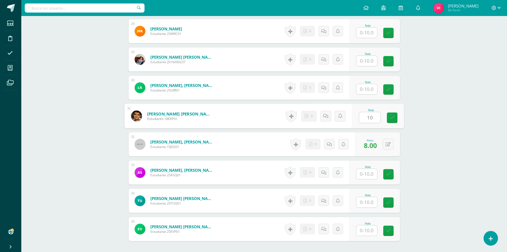
type input "10"
click at [366, 174] on input "text" at bounding box center [369, 174] width 21 height 11
click at [364, 203] on input "text" at bounding box center [369, 202] width 21 height 11
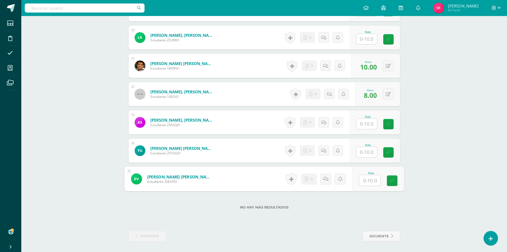
click at [371, 181] on input "text" at bounding box center [369, 180] width 21 height 11
type input "10"
click at [389, 178] on link at bounding box center [392, 180] width 11 height 11
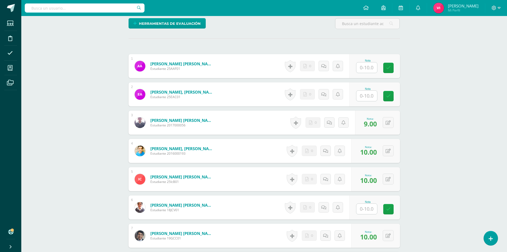
scroll to position [104, 0]
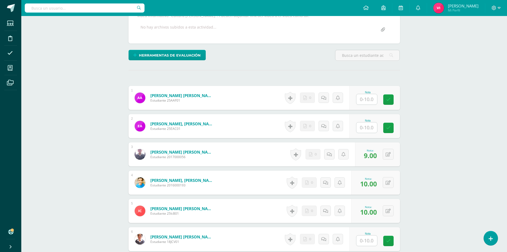
click at [370, 123] on input "text" at bounding box center [367, 127] width 21 height 10
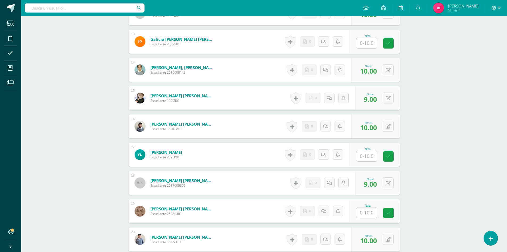
scroll to position [504, 0]
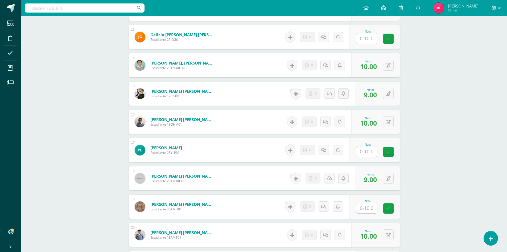
type input "9"
click at [372, 154] on input "text" at bounding box center [369, 151] width 21 height 11
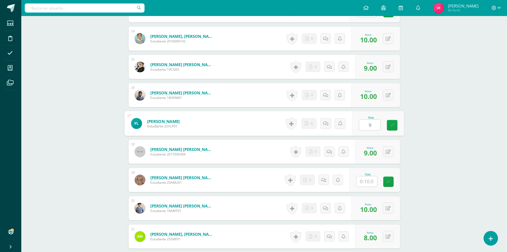
scroll to position [557, 0]
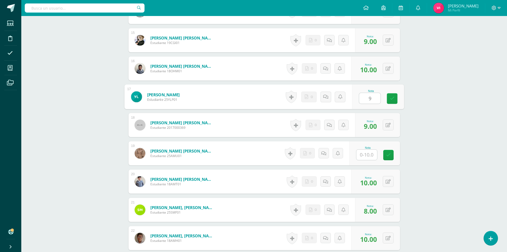
type input "9"
click at [369, 155] on input "text" at bounding box center [369, 154] width 21 height 11
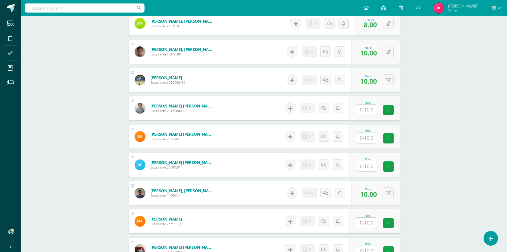
scroll to position [744, 0]
type input "9"
click at [371, 163] on input "text" at bounding box center [369, 166] width 21 height 11
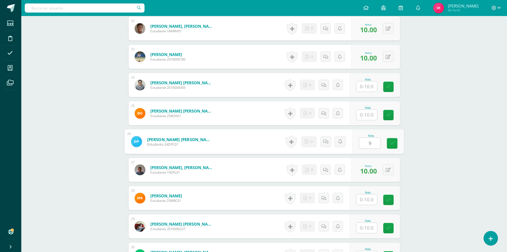
scroll to position [797, 0]
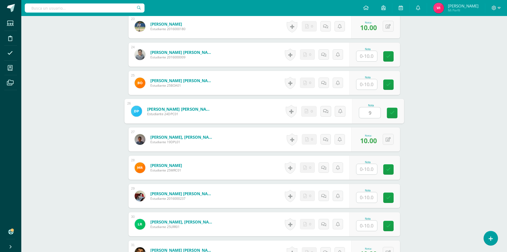
type input "9"
click at [369, 169] on input "text" at bounding box center [369, 169] width 21 height 11
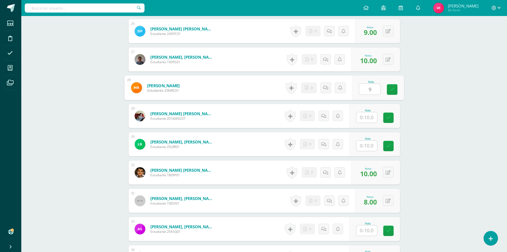
scroll to position [930, 0]
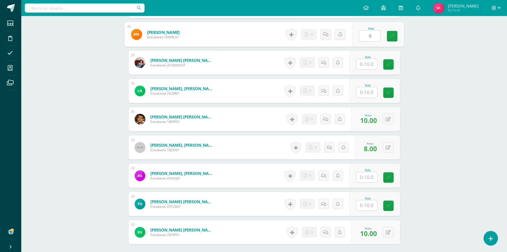
type input "9"
click at [366, 203] on input "text" at bounding box center [367, 205] width 21 height 10
type input "9"
click at [389, 204] on link at bounding box center [392, 205] width 11 height 11
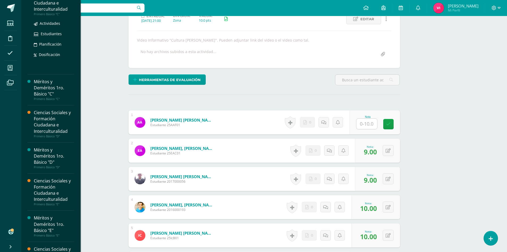
scroll to position [190, 0]
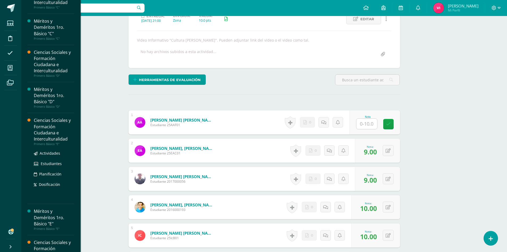
click at [51, 125] on div "Ciencias Sociales y Formación Ciudadana e Interculturalidad" at bounding box center [54, 129] width 40 height 25
